Goal: Task Accomplishment & Management: Use online tool/utility

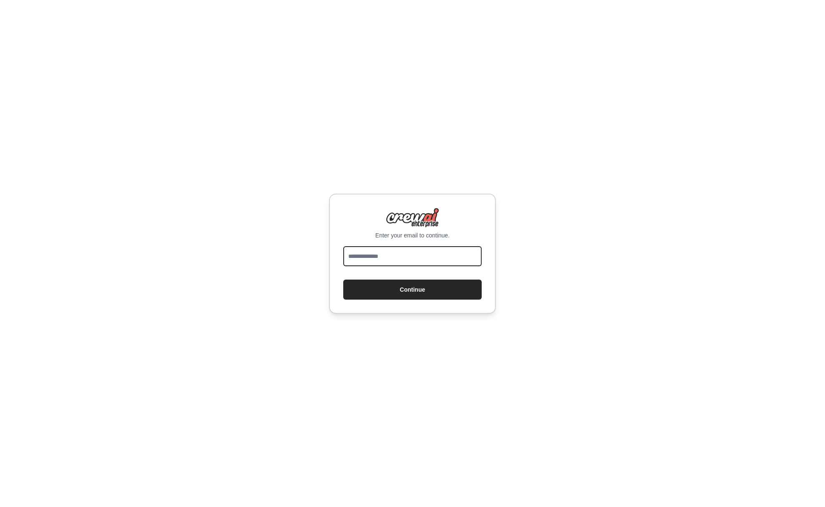
click at [370, 254] on input "email" at bounding box center [412, 256] width 139 height 20
type input "**********"
click at [408, 285] on button "Continue" at bounding box center [412, 290] width 139 height 20
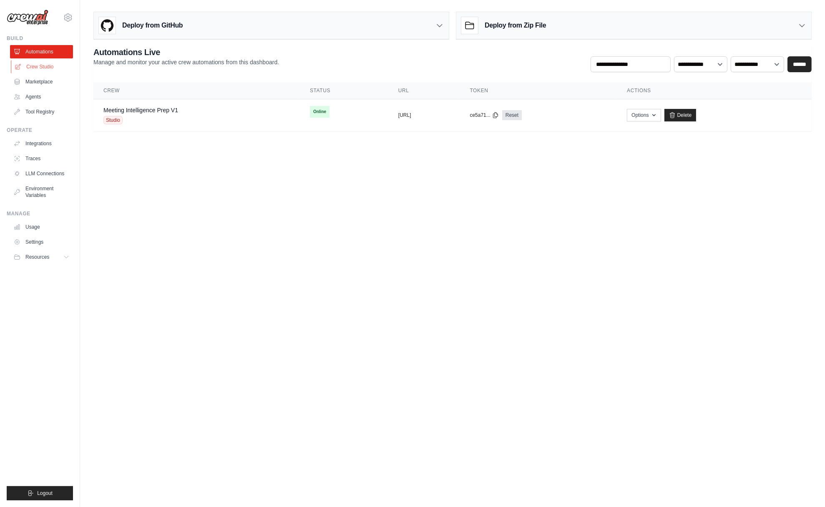
click at [44, 67] on link "Crew Studio" at bounding box center [42, 66] width 63 height 13
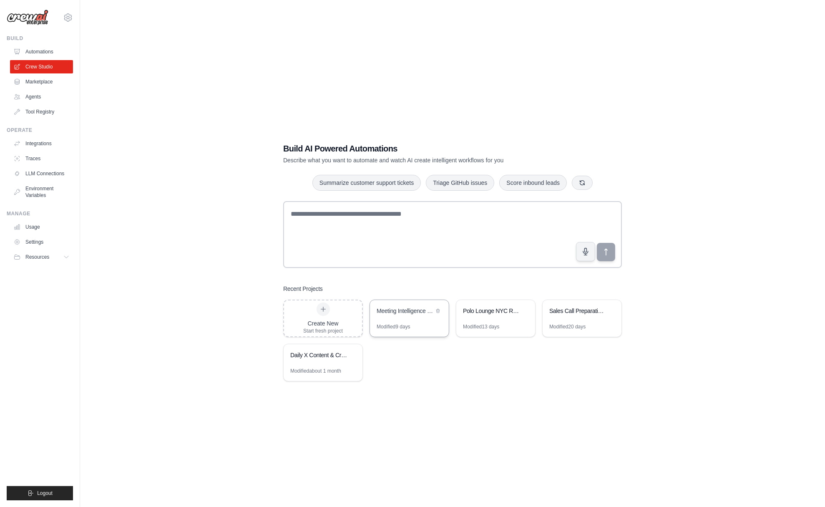
click at [411, 314] on div "Meeting Intelligence Prep" at bounding box center [405, 311] width 57 height 8
click at [402, 316] on div "Meeting Intelligence Prep" at bounding box center [409, 311] width 79 height 23
click at [28, 49] on link "Automations" at bounding box center [42, 51] width 63 height 13
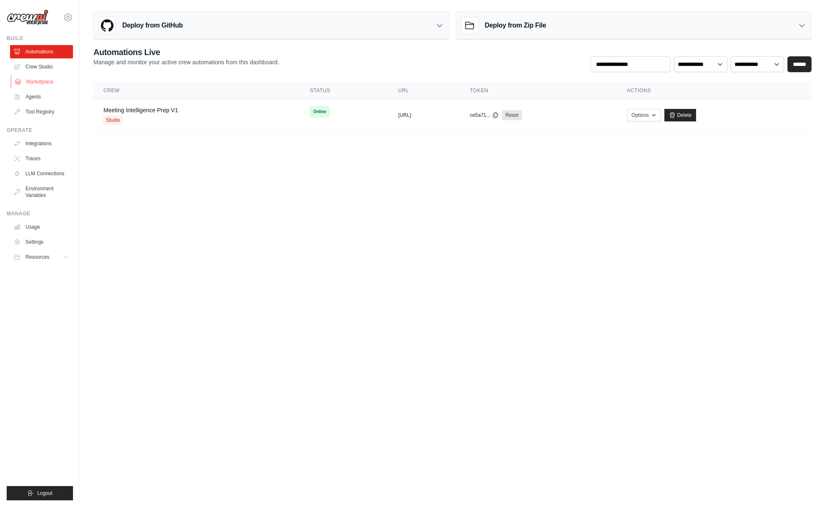
click at [32, 81] on link "Marketplace" at bounding box center [42, 81] width 63 height 13
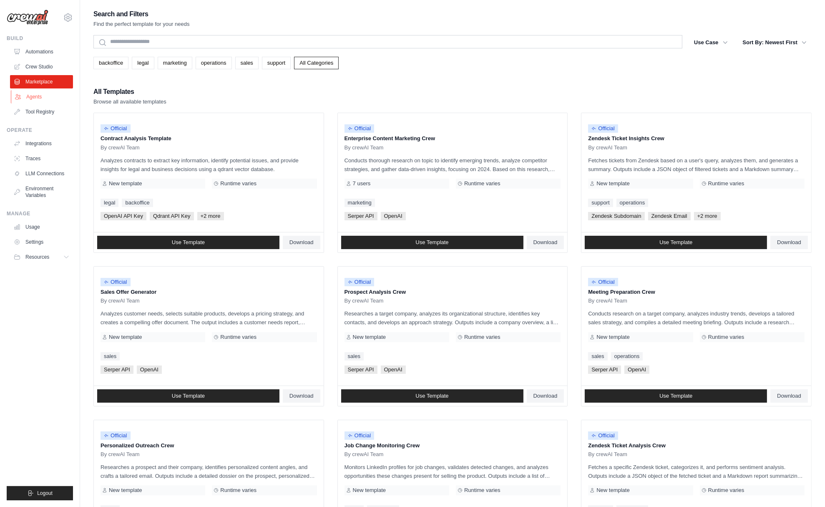
click at [40, 99] on link "Agents" at bounding box center [42, 96] width 63 height 13
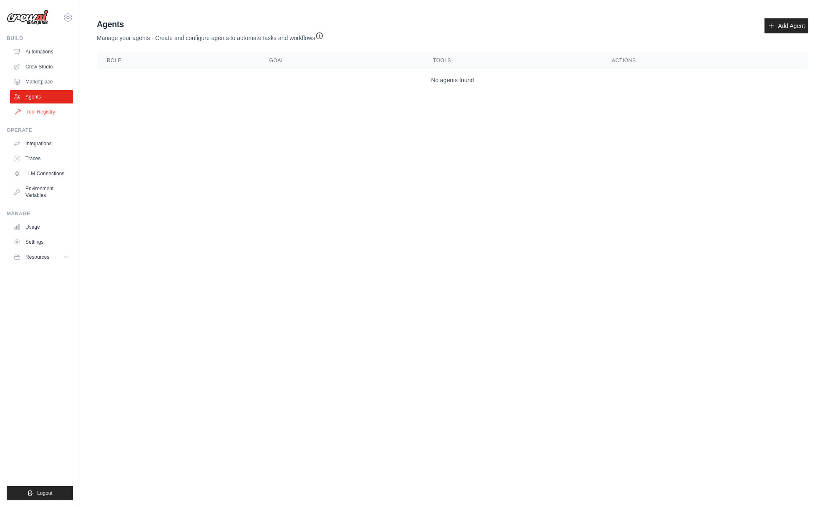
click at [44, 109] on link "Tool Registry" at bounding box center [42, 111] width 63 height 13
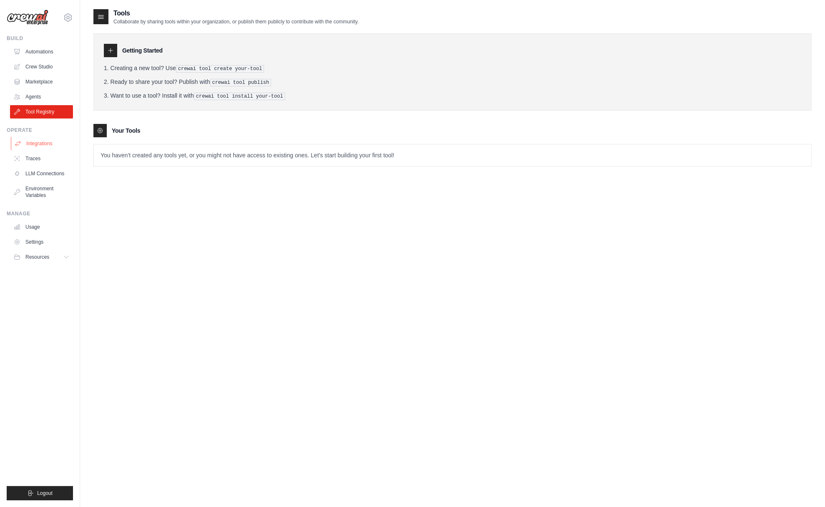
click at [28, 141] on link "Integrations" at bounding box center [42, 143] width 63 height 13
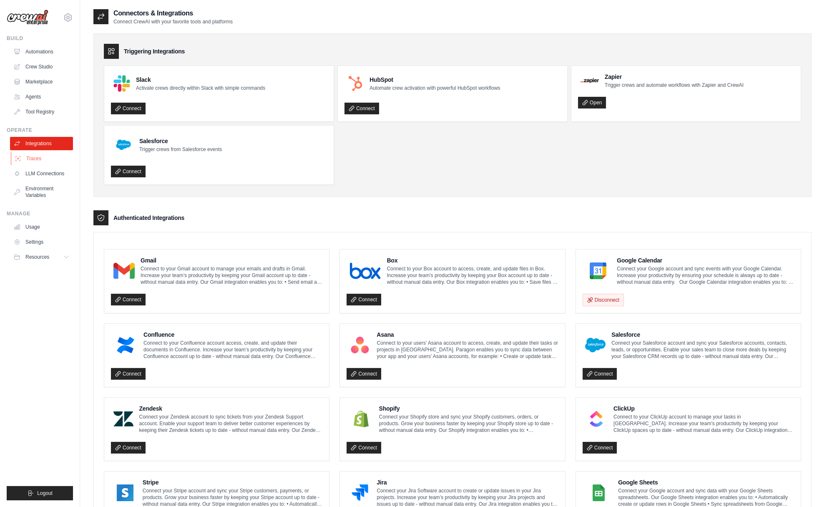
click at [33, 159] on link "Traces" at bounding box center [42, 158] width 63 height 13
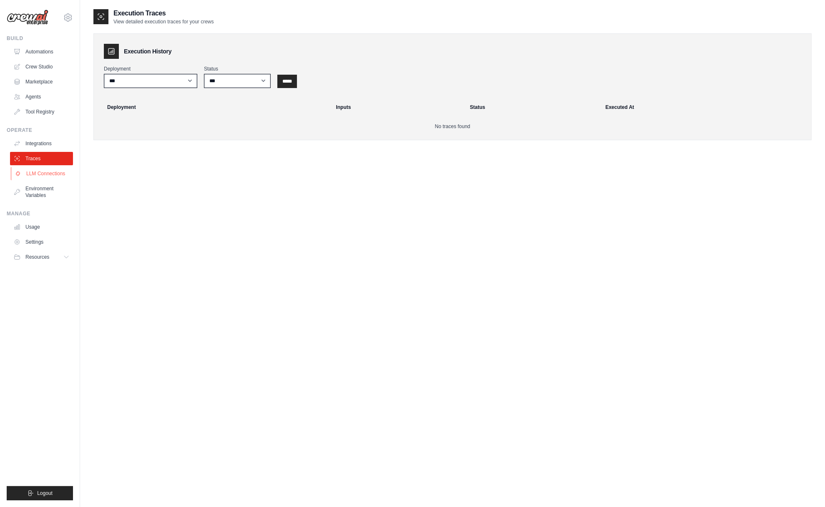
click at [35, 174] on link "LLM Connections" at bounding box center [42, 173] width 63 height 13
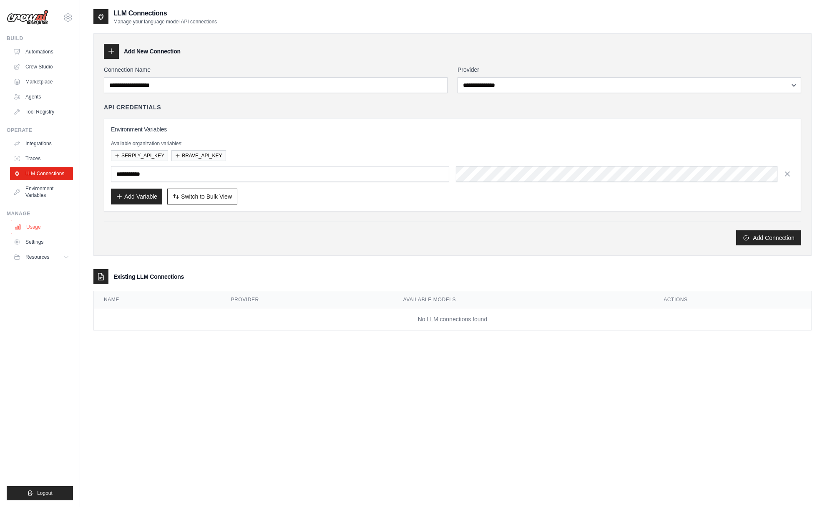
click at [31, 226] on link "Usage" at bounding box center [42, 226] width 63 height 13
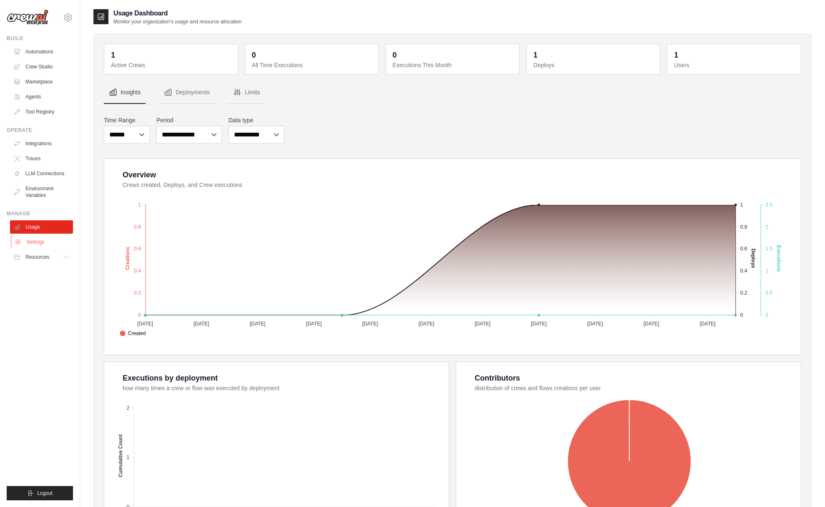
click at [40, 242] on link "Settings" at bounding box center [42, 241] width 63 height 13
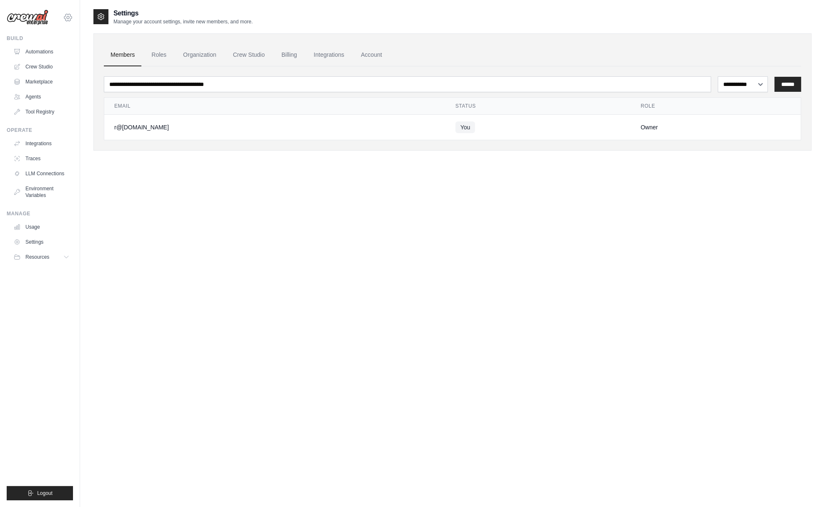
click at [68, 17] on icon at bounding box center [68, 18] width 10 height 10
drag, startPoint x: 314, startPoint y: 350, endPoint x: 304, endPoint y: 334, distance: 18.4
click at [312, 347] on div "**********" at bounding box center [452, 261] width 718 height 507
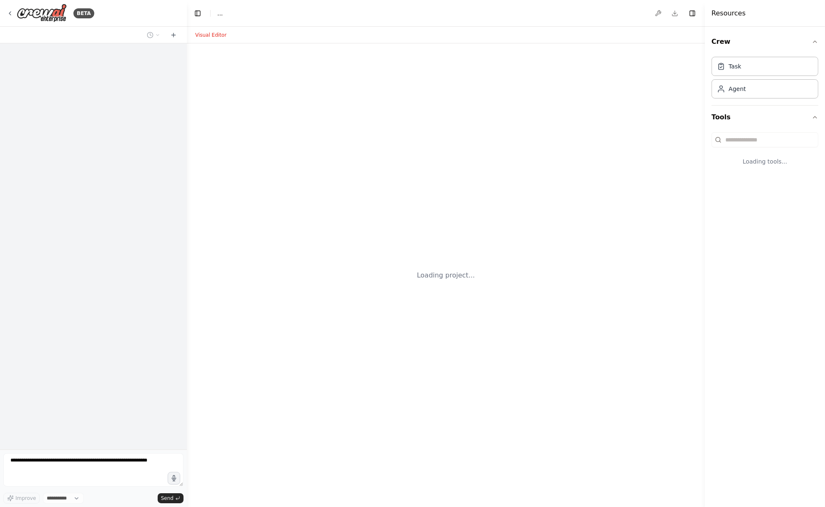
select select "****"
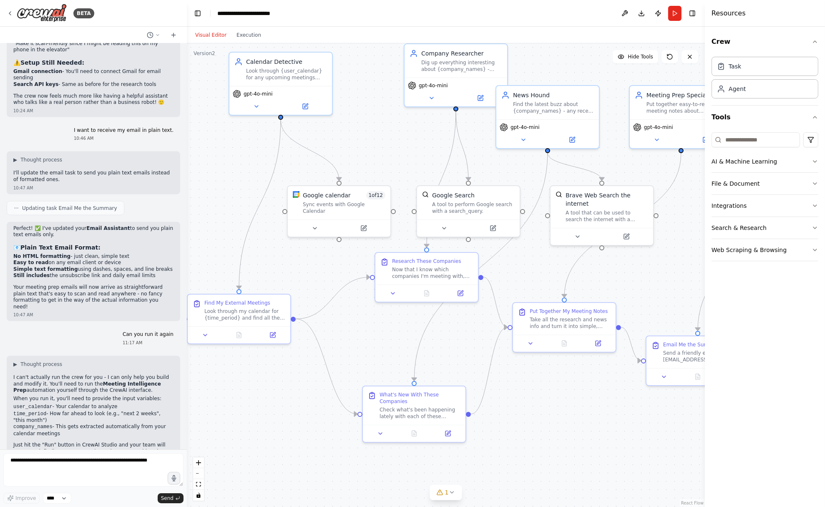
scroll to position [1894, 0]
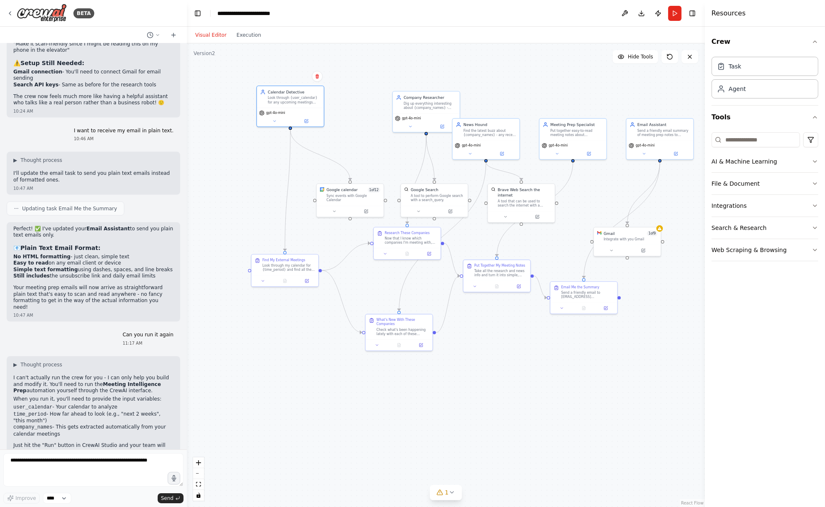
drag, startPoint x: 302, startPoint y: 107, endPoint x: 348, endPoint y: 106, distance: 45.5
click at [278, 96] on div "Look through {user_calendar} for any upcoming meetings with outside companies a…" at bounding box center [294, 100] width 53 height 9
drag, startPoint x: 411, startPoint y: 111, endPoint x: 393, endPoint y: 108, distance: 19.1
click at [393, 108] on div "Company Researcher Dig up everything interesting about {company_names} - what t…" at bounding box center [410, 105] width 68 height 42
drag, startPoint x: 510, startPoint y: 130, endPoint x: 524, endPoint y: 107, distance: 27.2
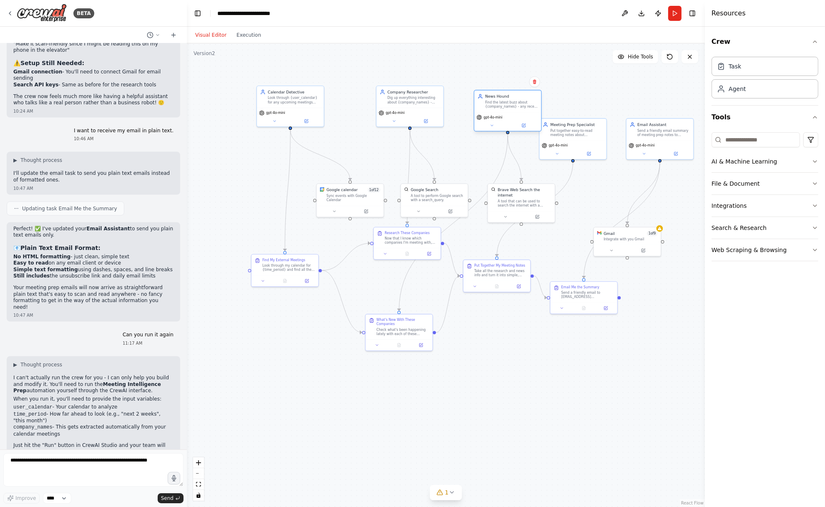
click at [524, 112] on div "gpt-4o-mini" at bounding box center [507, 121] width 67 height 19
drag, startPoint x: 585, startPoint y: 134, endPoint x: 598, endPoint y: 103, distance: 34.0
click at [598, 103] on div "Put together easy-to-read meeting notes about {company_names} that actually hel…" at bounding box center [588, 99] width 53 height 9
click at [282, 113] on span "gpt-4o-mini" at bounding box center [275, 112] width 19 height 4
click at [293, 104] on div "Calendar Detective Look through {user_calendar} for any upcoming meetings with …" at bounding box center [290, 96] width 67 height 22
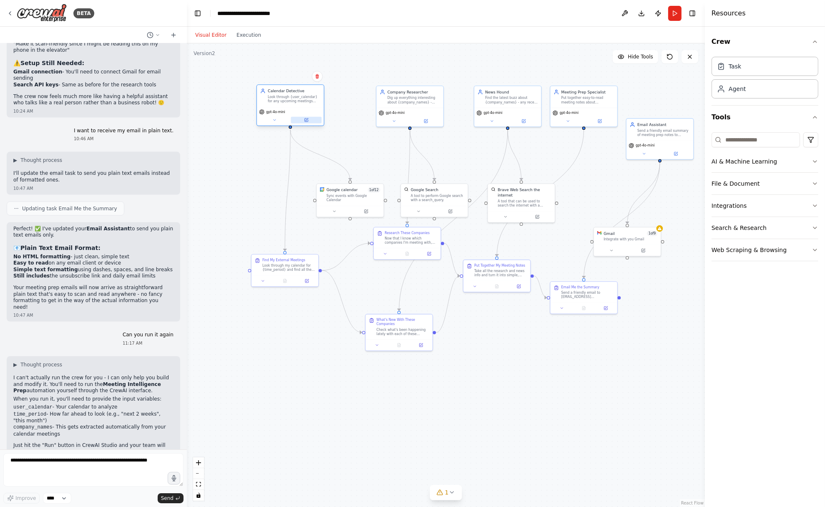
click at [304, 118] on icon at bounding box center [306, 120] width 4 height 4
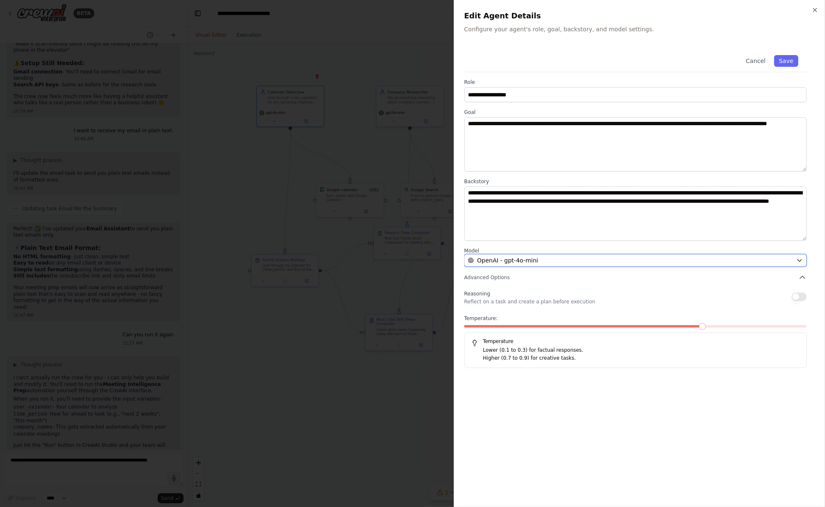
click at [804, 260] on button "OpenAI - gpt-4o-mini" at bounding box center [635, 260] width 343 height 13
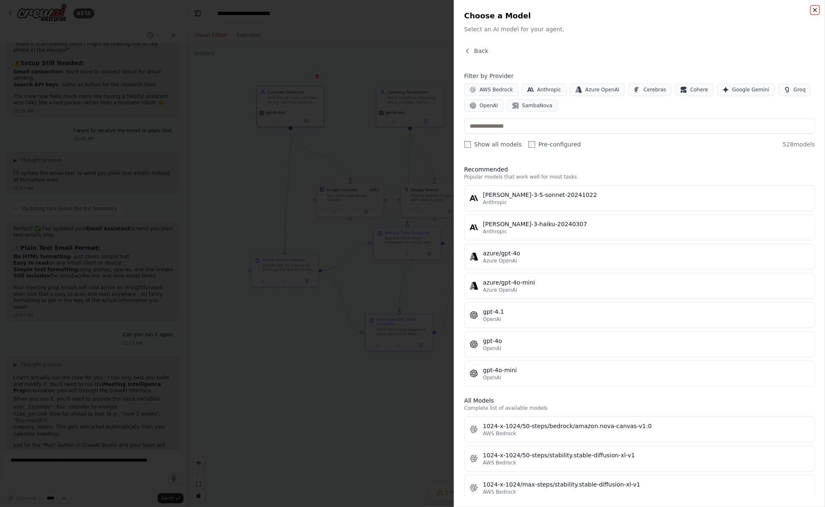
click at [817, 11] on icon "button" at bounding box center [815, 10] width 7 height 7
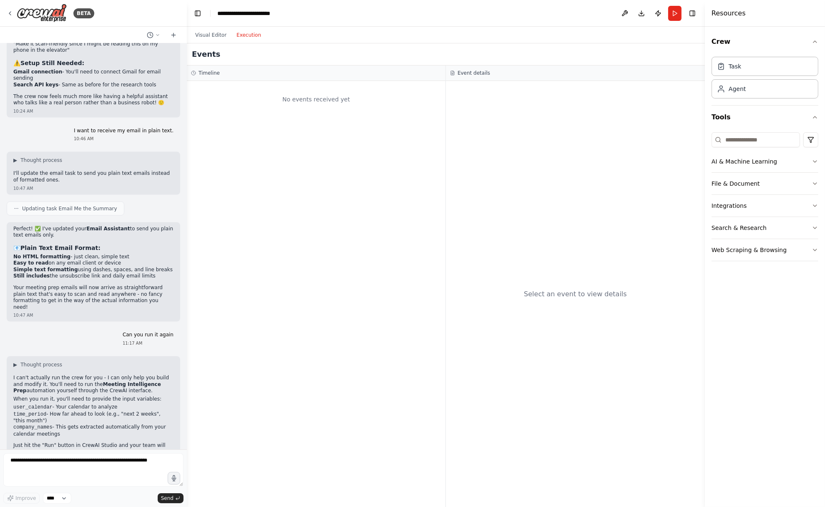
click at [237, 32] on button "Execution" at bounding box center [249, 35] width 35 height 10
click at [795, 139] on input at bounding box center [756, 139] width 88 height 15
click at [10, 11] on icon at bounding box center [10, 13] width 7 height 7
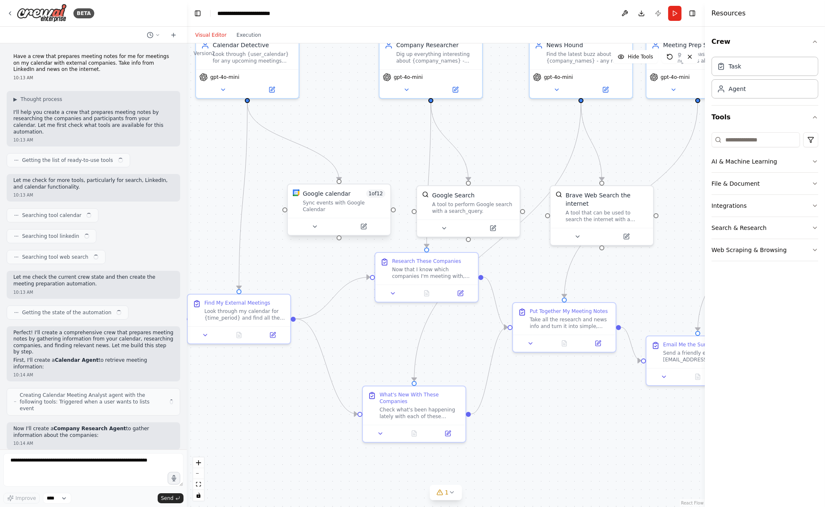
scroll to position [1894, 0]
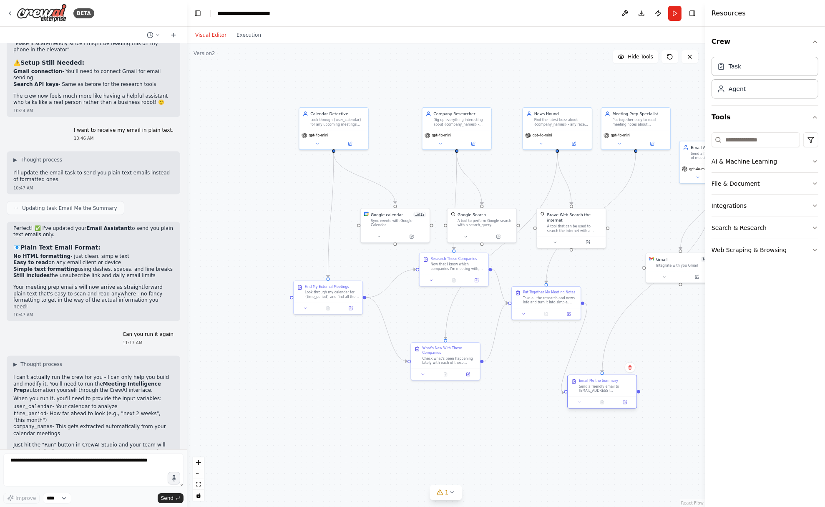
drag, startPoint x: 657, startPoint y: 326, endPoint x: 622, endPoint y: 394, distance: 76.3
click at [622, 394] on div "Email Me the Summary Send a friendly email to [EMAIL_ADDRESS][DOMAIN_NAME] with…" at bounding box center [602, 385] width 69 height 21
click at [13, 11] on icon at bounding box center [10, 13] width 7 height 7
